Goal: Go to known website: Go to known website

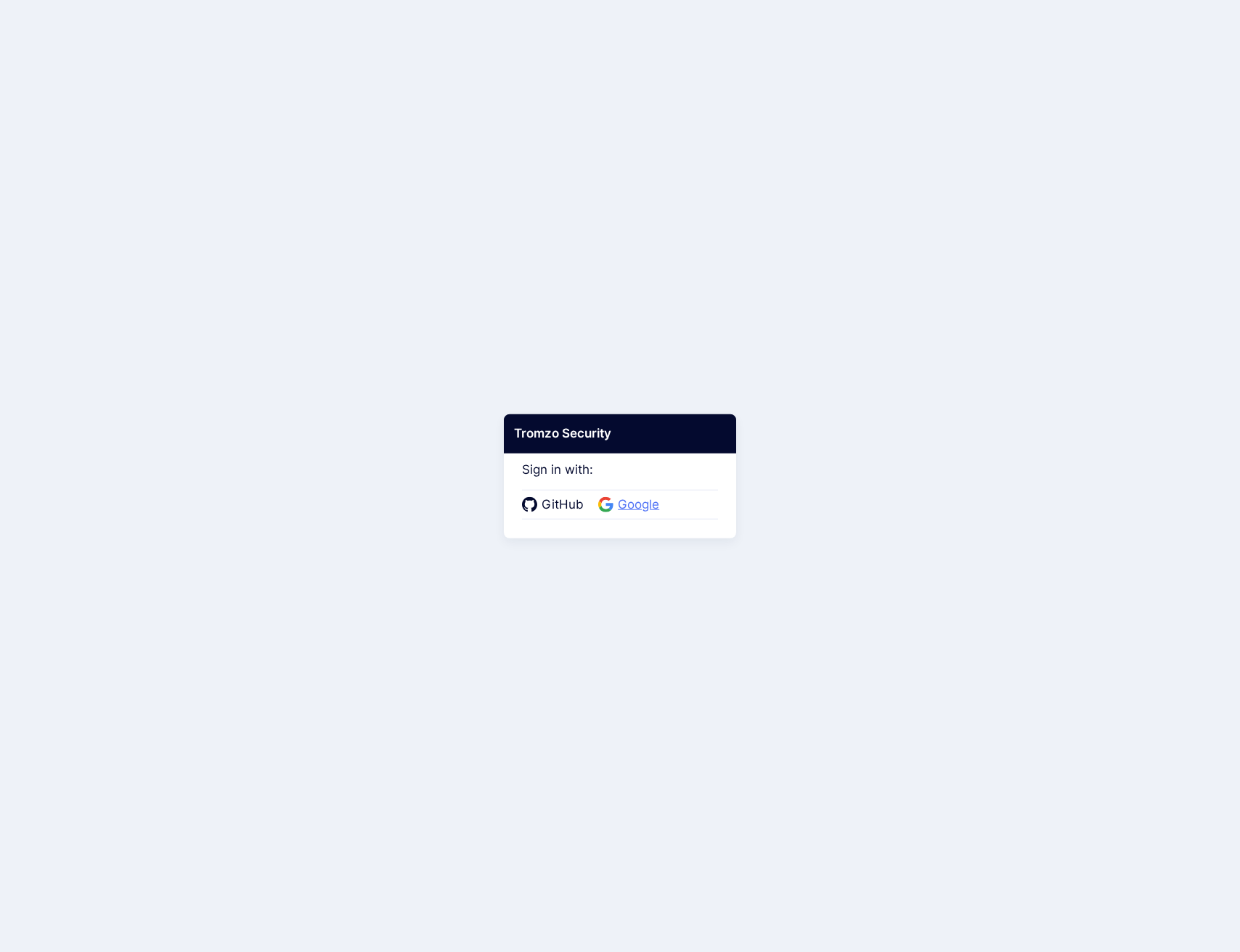
click at [621, 496] on span "Google" at bounding box center [638, 505] width 50 height 19
